Goal: Task Accomplishment & Management: Manage account settings

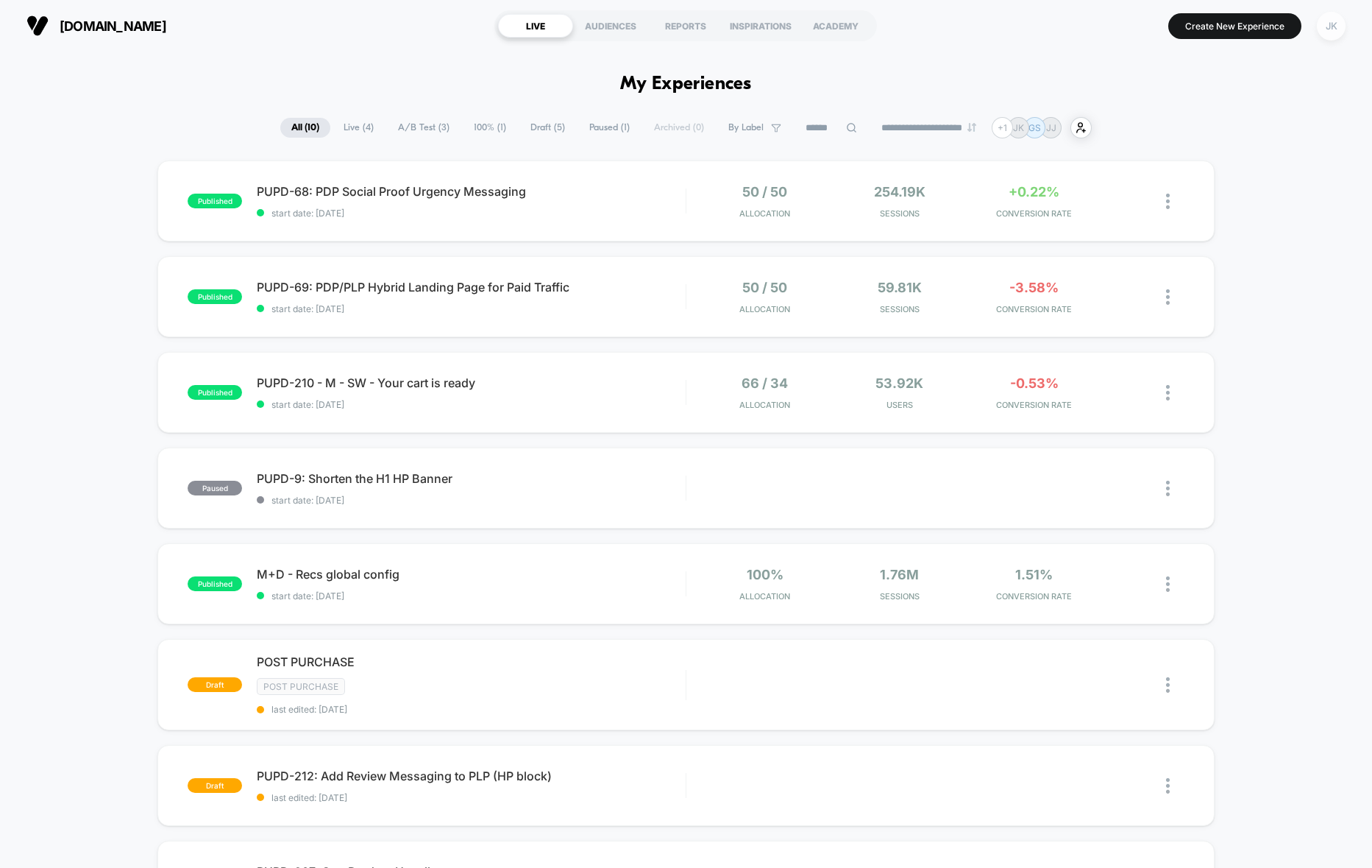
click at [1331, 28] on div "JK" at bounding box center [1331, 26] width 29 height 29
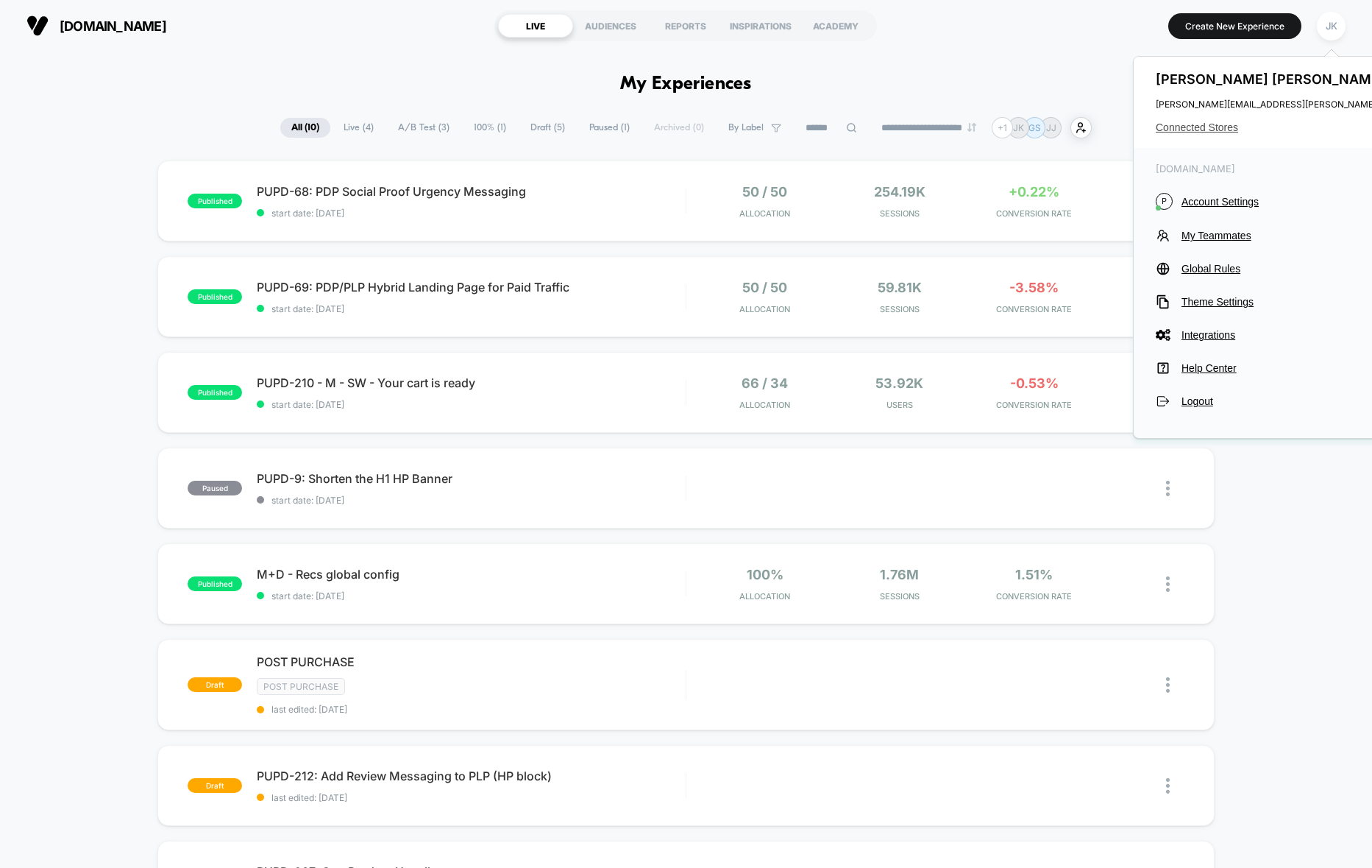
click at [1228, 128] on span "Connected Stores" at bounding box center [1302, 127] width 292 height 12
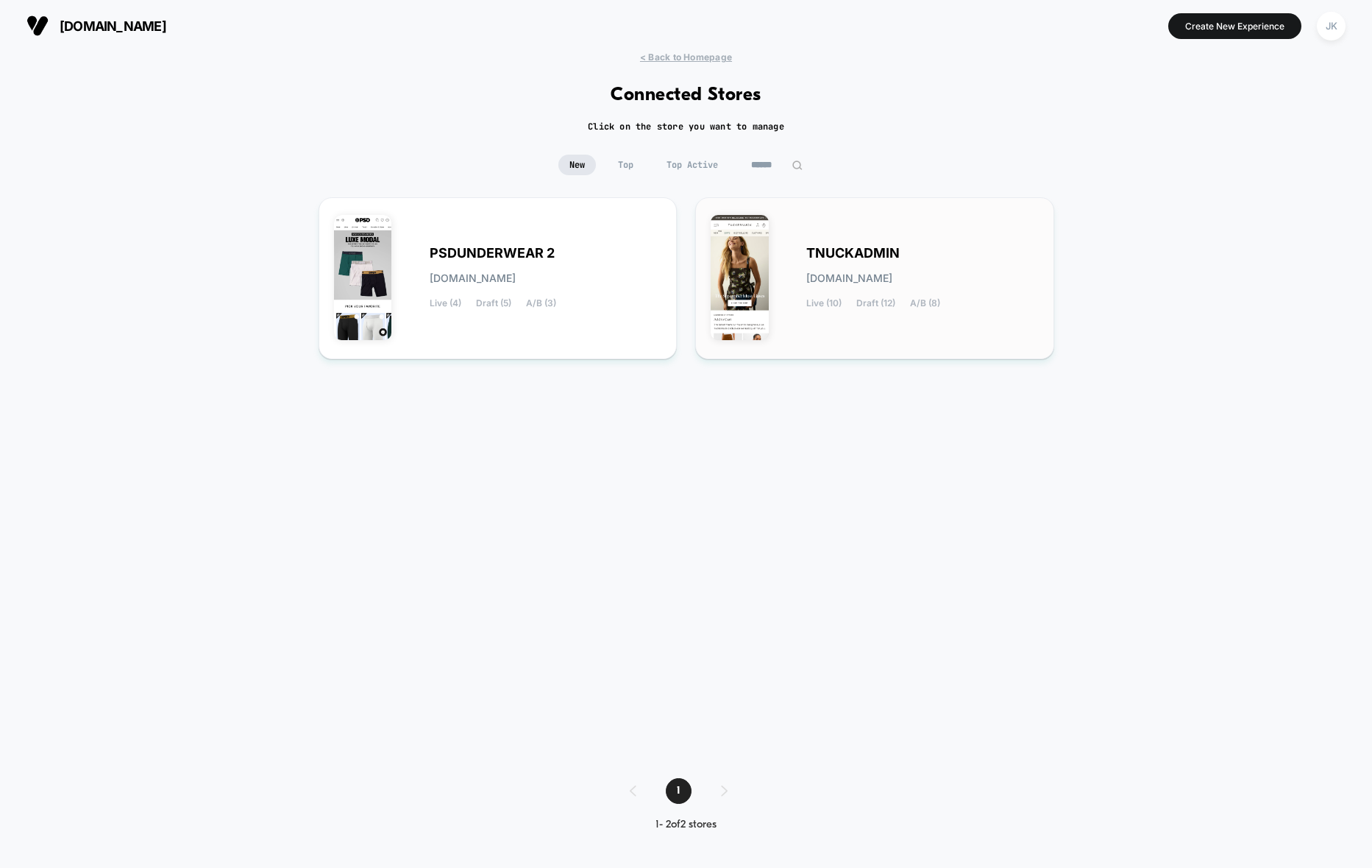
click at [871, 258] on span "TNUCKADMIN" at bounding box center [853, 253] width 94 height 10
